Goal: Task Accomplishment & Management: Complete application form

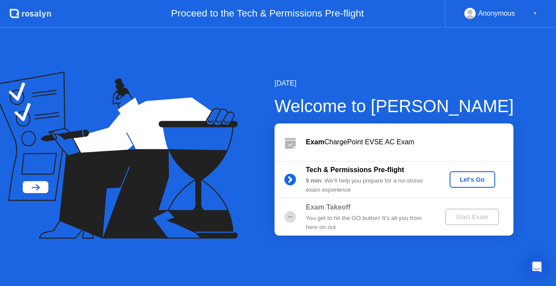
click at [471, 176] on div "Let's Go" at bounding box center [472, 179] width 39 height 7
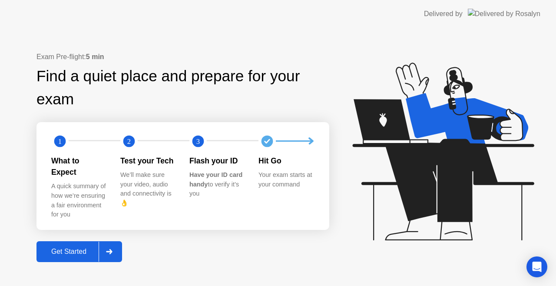
click at [75, 248] on div "Get Started" at bounding box center [69, 252] width 60 height 8
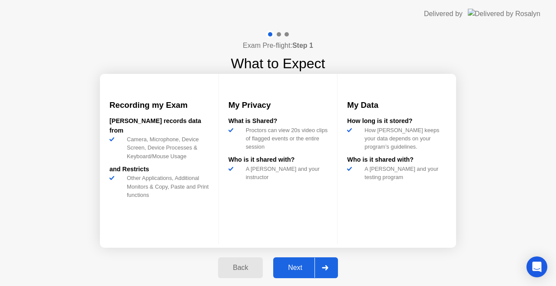
click at [303, 270] on div "Next" at bounding box center [295, 268] width 39 height 8
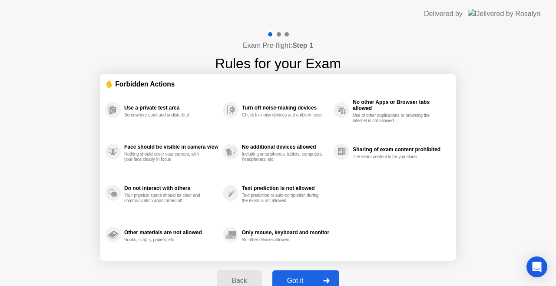
click at [303, 270] on button "Got it" at bounding box center [306, 280] width 67 height 21
select select "Available cameras"
select select "Available speakers"
select select "Available microphones"
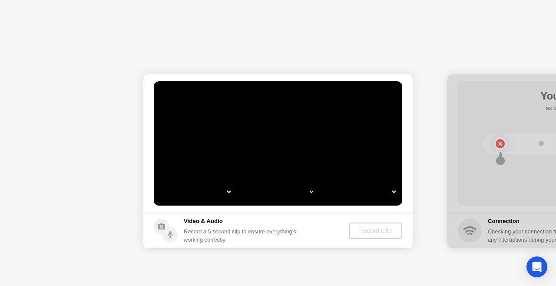
select select "*"
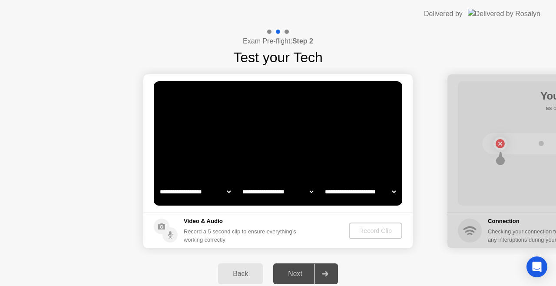
select select "**********"
select select "*******"
click at [283, 125] on video at bounding box center [278, 143] width 249 height 124
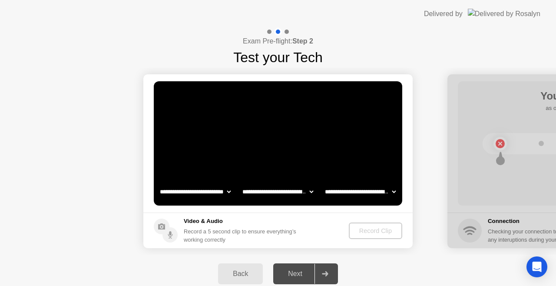
click at [283, 125] on video at bounding box center [278, 143] width 249 height 124
click at [304, 141] on video at bounding box center [278, 143] width 249 height 124
drag, startPoint x: 304, startPoint y: 141, endPoint x: 304, endPoint y: 148, distance: 7.0
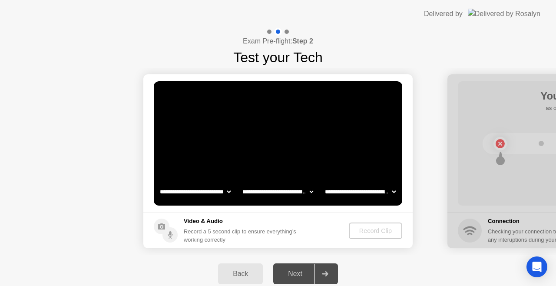
click at [304, 148] on video at bounding box center [278, 143] width 249 height 124
click at [244, 270] on div "Back" at bounding box center [241, 274] width 40 height 8
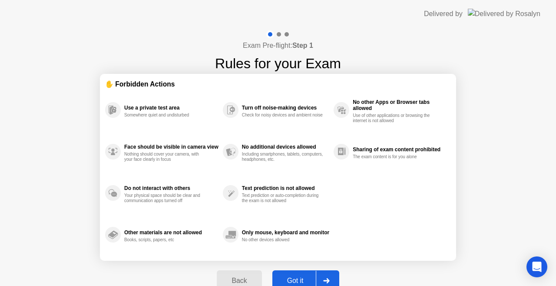
click at [303, 276] on button "Got it" at bounding box center [306, 280] width 67 height 21
select select "**********"
select select "*******"
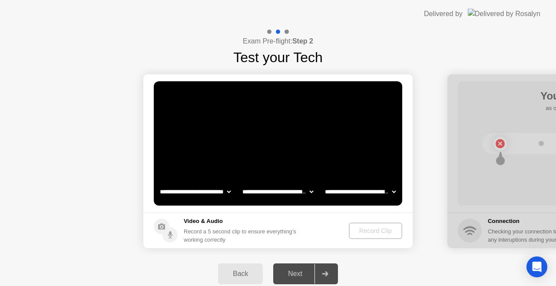
click at [303, 276] on div "Next" at bounding box center [295, 274] width 39 height 8
click at [371, 231] on div "Record Clip" at bounding box center [376, 230] width 47 height 7
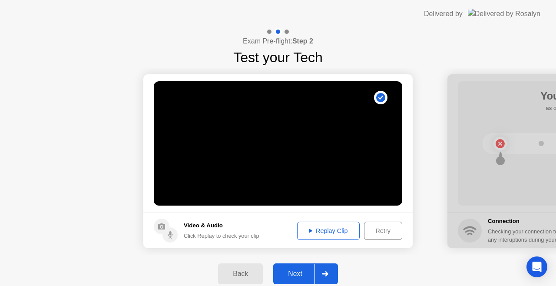
click at [301, 270] on div "Next" at bounding box center [295, 274] width 39 height 8
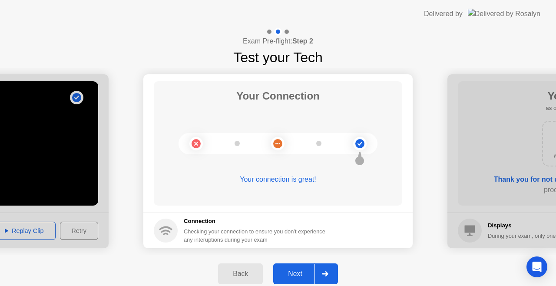
click at [301, 270] on div "Next" at bounding box center [295, 274] width 39 height 8
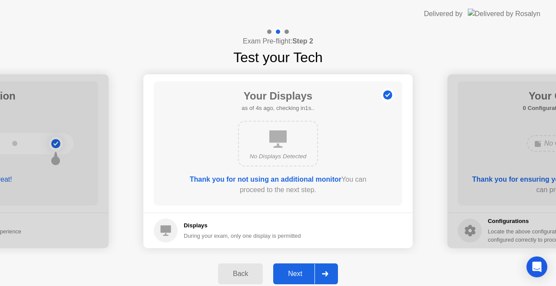
click at [301, 270] on div "Next" at bounding box center [295, 274] width 39 height 8
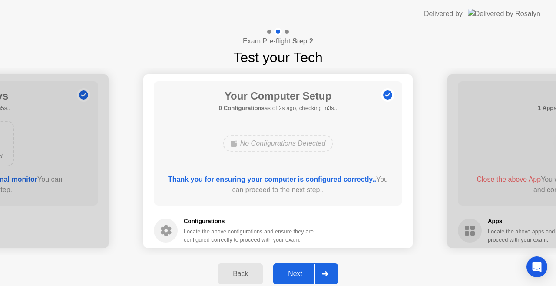
click at [301, 270] on div "Next" at bounding box center [295, 274] width 39 height 8
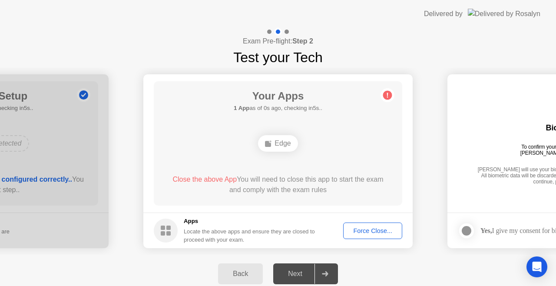
click at [382, 232] on div "Force Close..." at bounding box center [372, 230] width 53 height 7
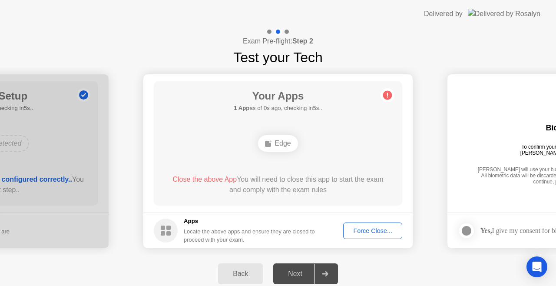
click at [370, 229] on div "Force Close..." at bounding box center [372, 230] width 53 height 7
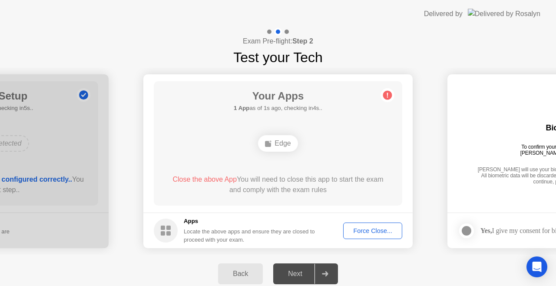
click at [310, 200] on div "Your Apps 1 App as of 1s ago, checking in4s.. Edge Close the above App You will…" at bounding box center [278, 143] width 249 height 124
click at [202, 180] on span "Close the above App" at bounding box center [205, 179] width 64 height 7
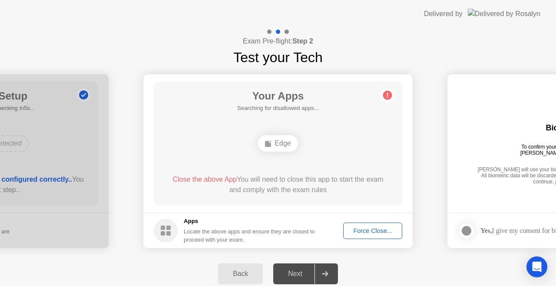
drag, startPoint x: 202, startPoint y: 180, endPoint x: 283, endPoint y: 103, distance: 112.6
click at [283, 103] on div "Your Apps Searching for disallowed apps... Edge Close the above App You will ne…" at bounding box center [278, 143] width 249 height 124
click at [281, 142] on div "Edge" at bounding box center [278, 143] width 40 height 17
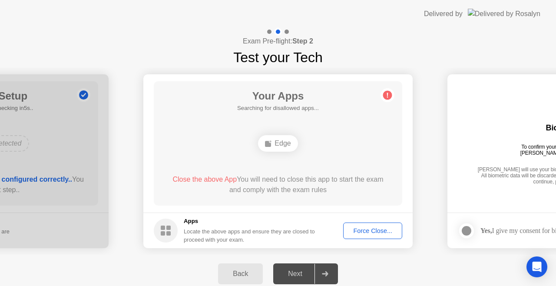
click at [281, 142] on div "Edge" at bounding box center [278, 143] width 40 height 17
drag, startPoint x: 281, startPoint y: 142, endPoint x: 477, endPoint y: 205, distance: 206.5
click at [383, 229] on div "Force Close..." at bounding box center [372, 230] width 53 height 7
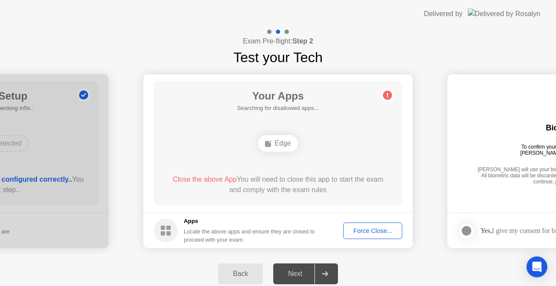
click at [376, 233] on div "Force Close..." at bounding box center [372, 230] width 53 height 7
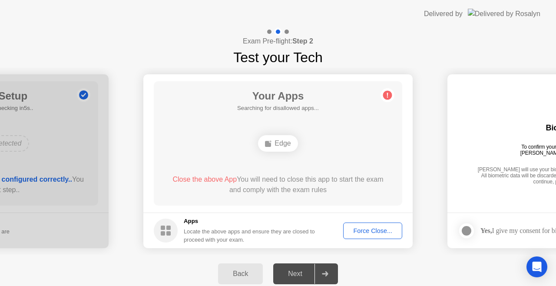
click at [378, 231] on div "Force Close..." at bounding box center [372, 230] width 53 height 7
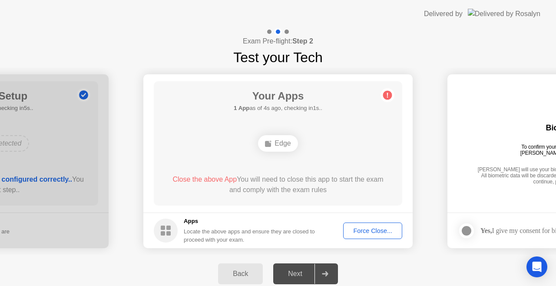
click at [377, 229] on div "Force Close..." at bounding box center [372, 230] width 53 height 7
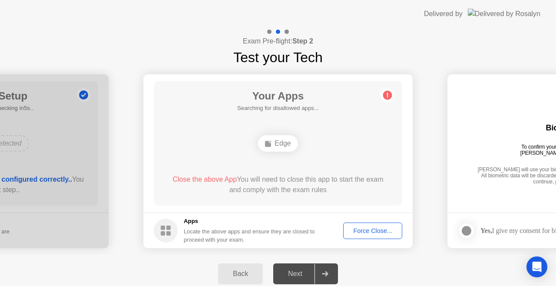
click at [188, 275] on div "Back Next" at bounding box center [278, 274] width 556 height 38
click at [378, 231] on div "Force Close..." at bounding box center [372, 230] width 53 height 7
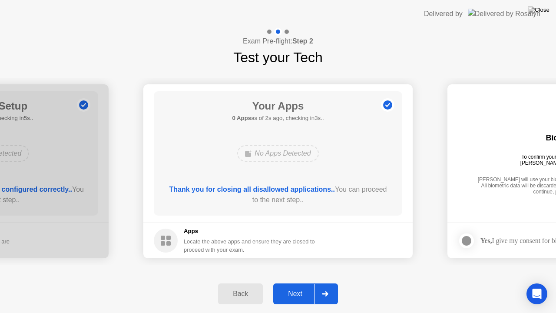
click at [306, 286] on div "Next" at bounding box center [295, 294] width 39 height 8
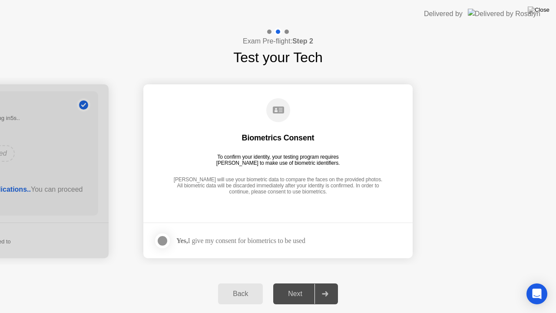
click at [159, 239] on div at bounding box center [162, 241] width 10 height 10
click at [300, 286] on div "Next" at bounding box center [295, 294] width 39 height 8
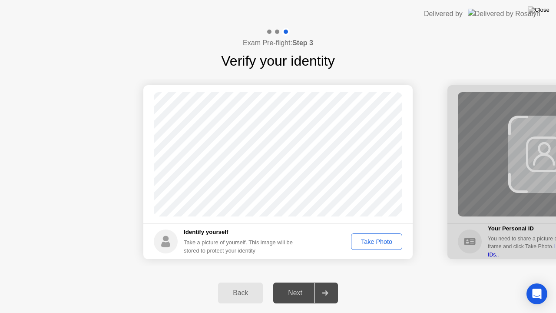
click at [376, 240] on div "Take Photo" at bounding box center [376, 241] width 45 height 7
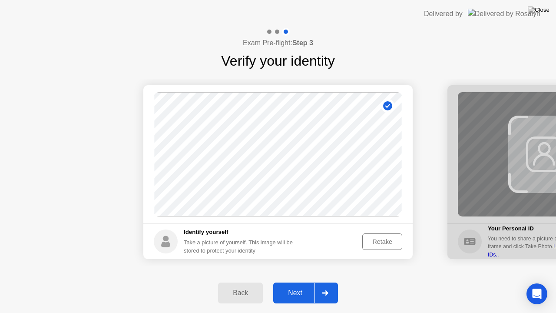
click at [296, 286] on div "Next" at bounding box center [295, 293] width 39 height 8
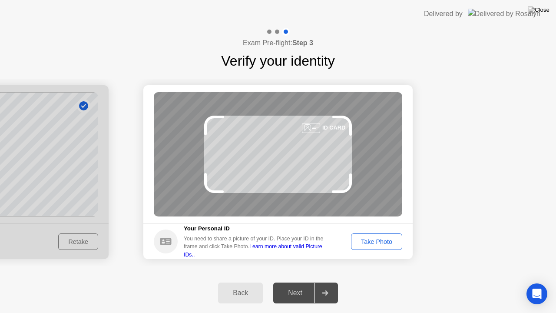
click at [358, 236] on button "Take Photo" at bounding box center [376, 241] width 51 height 17
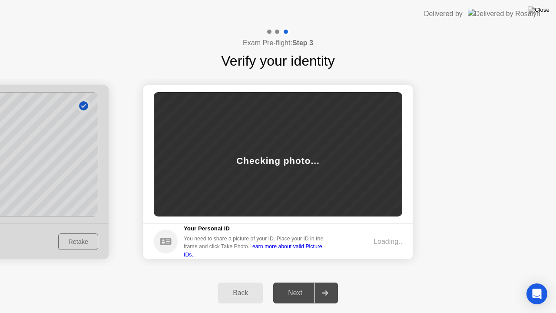
click at [358, 237] on div "Loading.." at bounding box center [373, 242] width 57 height 10
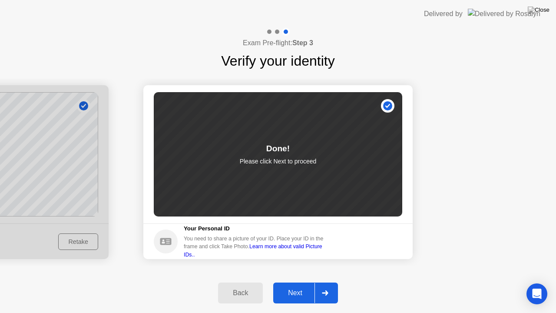
click at [304, 286] on div "Next" at bounding box center [295, 293] width 39 height 8
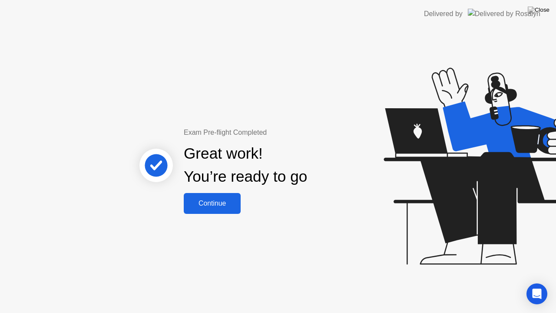
click at [219, 207] on div "Continue" at bounding box center [213, 204] width 52 height 8
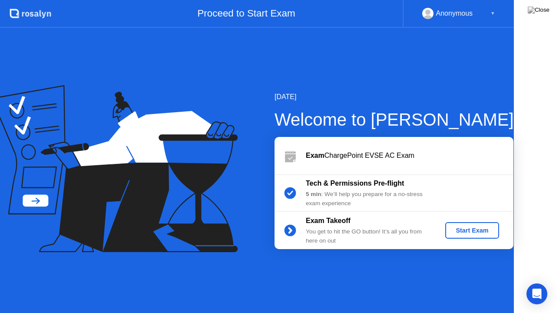
click at [219, 207] on icon at bounding box center [114, 168] width 247 height 167
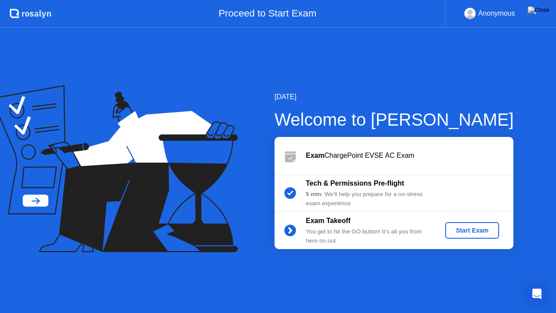
click at [476, 237] on button "Start Exam" at bounding box center [472, 230] width 53 height 17
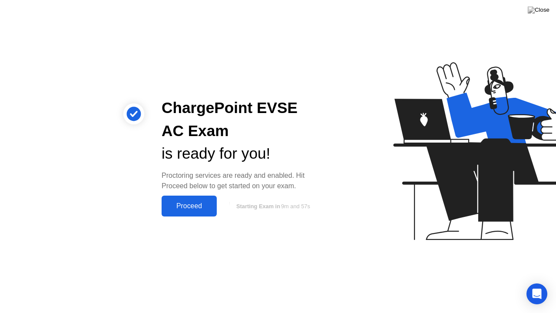
click at [190, 207] on div "Proceed" at bounding box center [189, 206] width 50 height 8
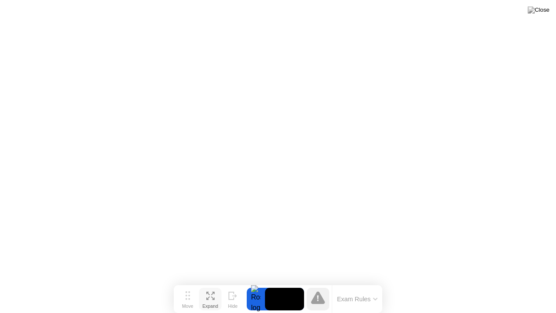
click at [207, 286] on icon at bounding box center [208, 297] width 3 height 3
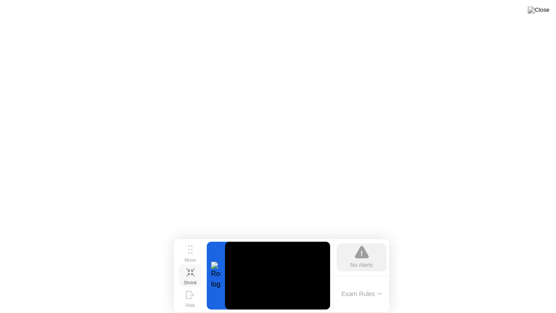
click at [195, 272] on button "Shrink" at bounding box center [190, 275] width 23 height 23
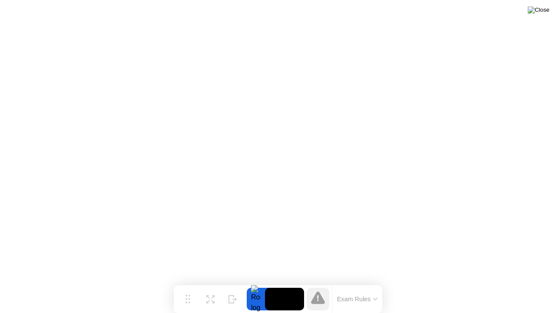
click at [544, 13] on img at bounding box center [539, 10] width 22 height 7
click at [545, 13] on img at bounding box center [539, 10] width 22 height 7
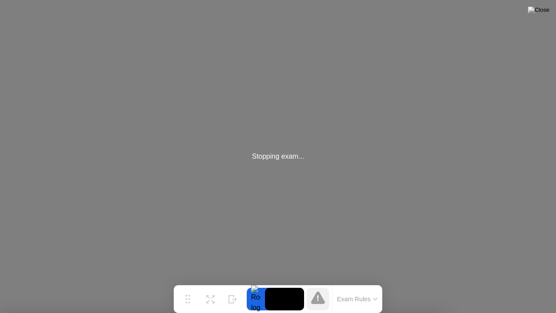
click at [67, 70] on div "Stopping exam..." at bounding box center [278, 156] width 556 height 313
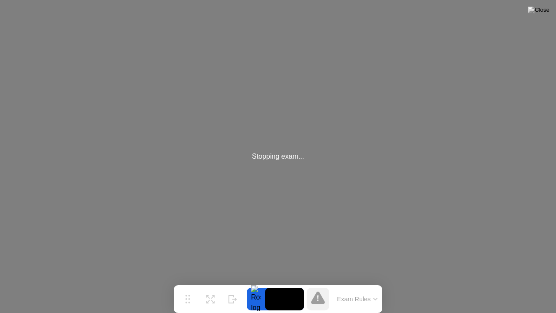
click at [67, 70] on div "Stopping exam..." at bounding box center [278, 156] width 556 height 313
click at [210, 125] on div "Stopping exam..." at bounding box center [278, 156] width 556 height 313
drag, startPoint x: 210, startPoint y: 125, endPoint x: 231, endPoint y: 124, distance: 21.8
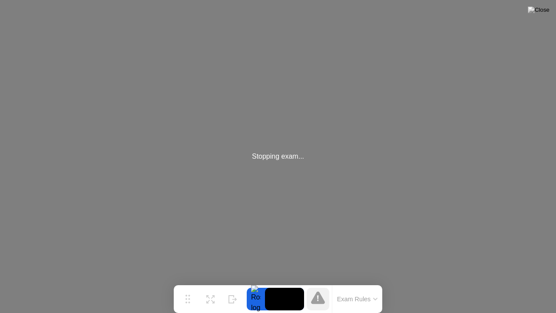
click at [231, 124] on div "Stopping exam..." at bounding box center [278, 156] width 556 height 313
click at [289, 157] on div "Stopping exam..." at bounding box center [278, 156] width 52 height 10
click at [254, 286] on div at bounding box center [256, 299] width 18 height 23
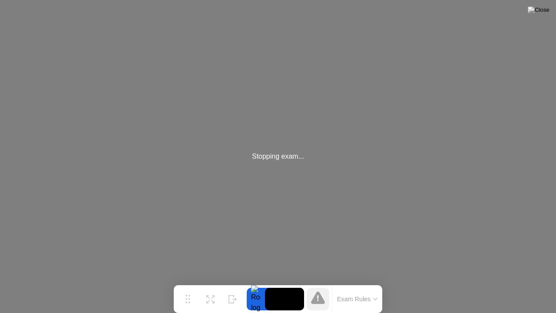
click at [367, 286] on button "Exam Rules" at bounding box center [358, 299] width 46 height 8
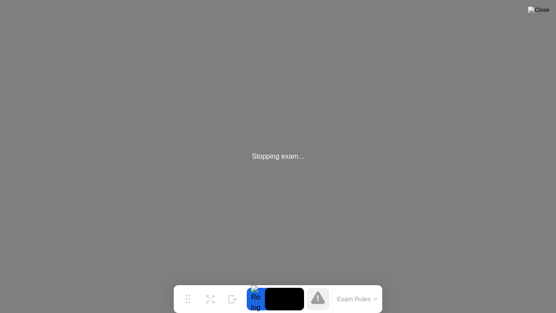
click at [512, 157] on div "Stopping exam..." at bounding box center [278, 156] width 556 height 313
click at [504, 135] on div "Stopping exam..." at bounding box center [278, 156] width 556 height 313
click at [73, 64] on div "Stopping exam..." at bounding box center [278, 156] width 556 height 313
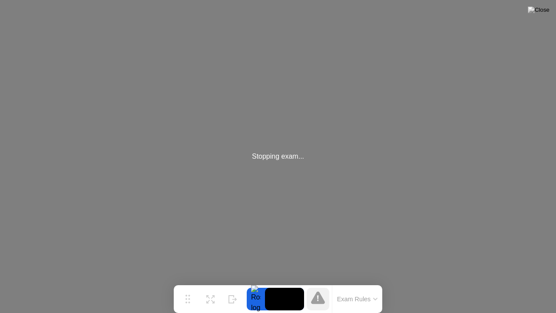
click at [73, 64] on div "Stopping exam..." at bounding box center [278, 156] width 556 height 313
click at [67, 92] on div "Stopping exam..." at bounding box center [278, 156] width 556 height 313
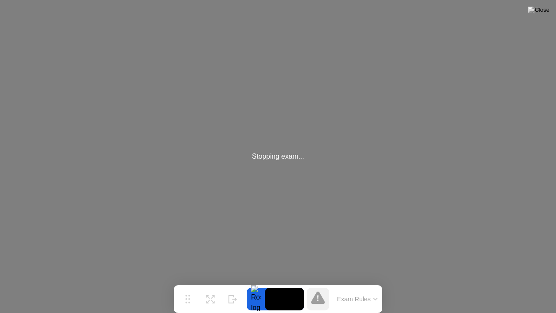
click at [67, 92] on div "Stopping exam..." at bounding box center [278, 156] width 556 height 313
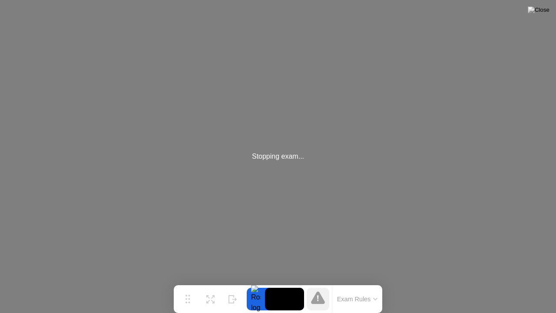
click at [50, 62] on div "Stopping exam..." at bounding box center [278, 156] width 556 height 313
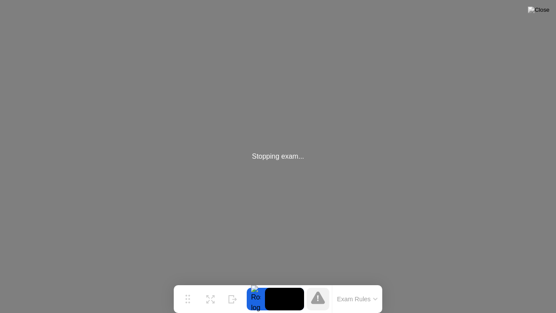
click at [50, 62] on div "Stopping exam..." at bounding box center [278, 156] width 556 height 313
click at [361, 185] on div "Stopping exam..." at bounding box center [278, 156] width 556 height 313
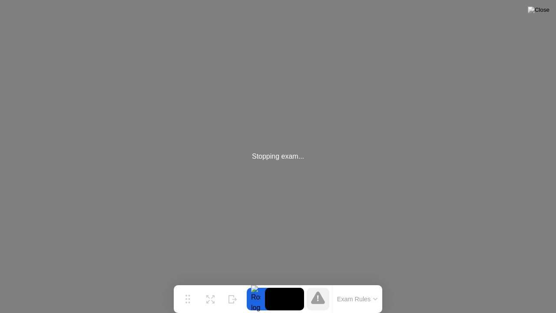
click at [361, 185] on div "Stopping exam..." at bounding box center [278, 156] width 556 height 313
click at [543, 13] on img at bounding box center [539, 10] width 22 height 7
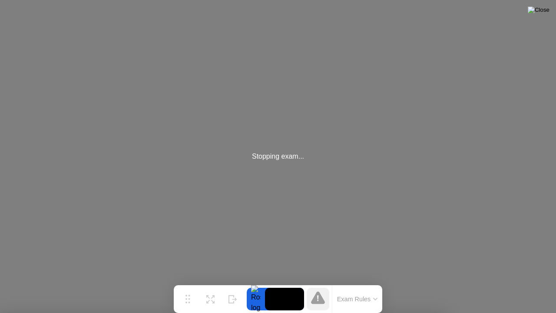
click at [543, 13] on img at bounding box center [539, 10] width 22 height 7
drag, startPoint x: 543, startPoint y: 14, endPoint x: 548, endPoint y: 13, distance: 4.4
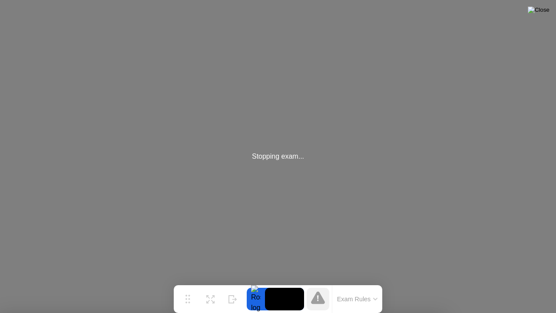
click at [548, 13] on img at bounding box center [539, 10] width 22 height 7
click at [496, 286] on div at bounding box center [278, 313] width 556 height 0
click at [410, 138] on div "Stopping exam..." at bounding box center [278, 156] width 556 height 313
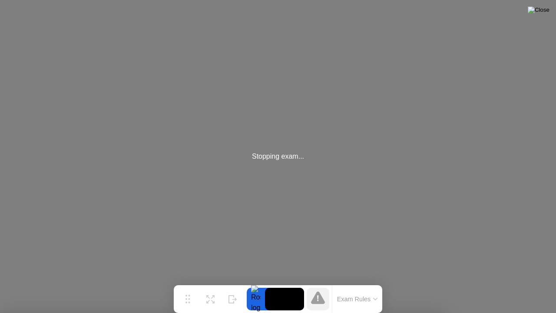
click at [545, 10] on img at bounding box center [539, 10] width 22 height 7
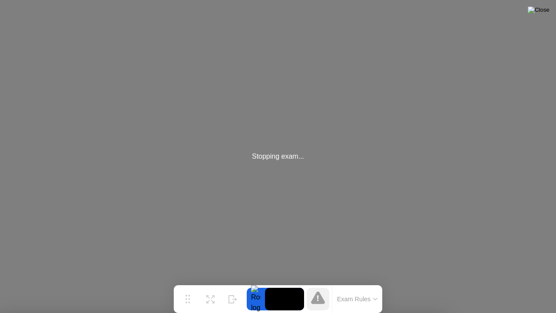
click at [545, 10] on img at bounding box center [539, 10] width 22 height 7
drag, startPoint x: 263, startPoint y: 163, endPoint x: 255, endPoint y: 168, distance: 10.1
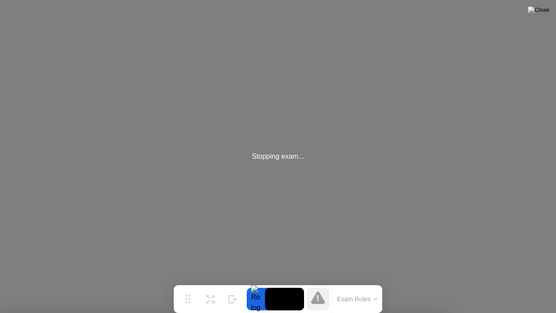
click at [547, 7] on img at bounding box center [539, 10] width 22 height 7
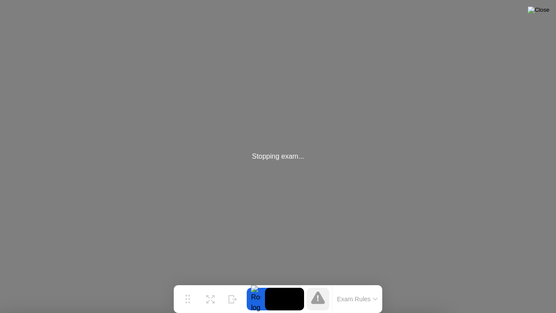
click at [546, 13] on img at bounding box center [539, 10] width 22 height 7
click at [295, 170] on div "Stopping exam..." at bounding box center [278, 156] width 556 height 313
click at [81, 69] on div "Stopping exam..." at bounding box center [278, 156] width 556 height 313
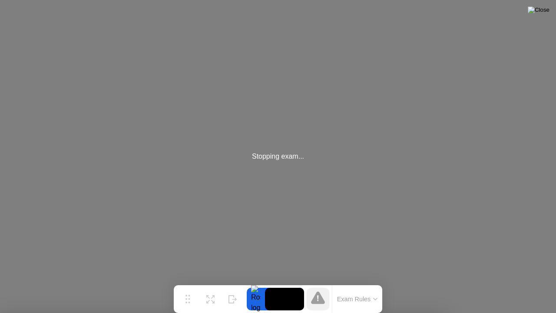
click at [548, 13] on img at bounding box center [539, 10] width 22 height 7
click at [547, 9] on img at bounding box center [539, 10] width 22 height 7
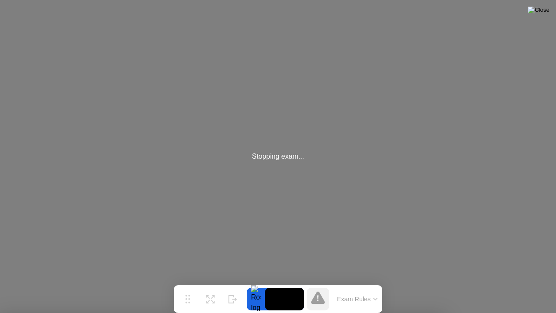
click at [547, 9] on img at bounding box center [539, 10] width 22 height 7
drag, startPoint x: 547, startPoint y: 9, endPoint x: 545, endPoint y: 16, distance: 6.9
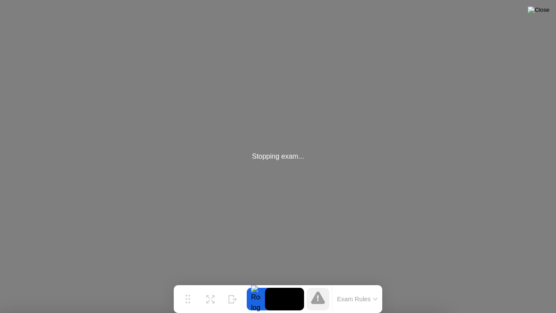
click at [545, 13] on img at bounding box center [539, 10] width 22 height 7
click at [548, 13] on img at bounding box center [539, 10] width 22 height 7
